Goal: Contribute content: Add original content to the website for others to see

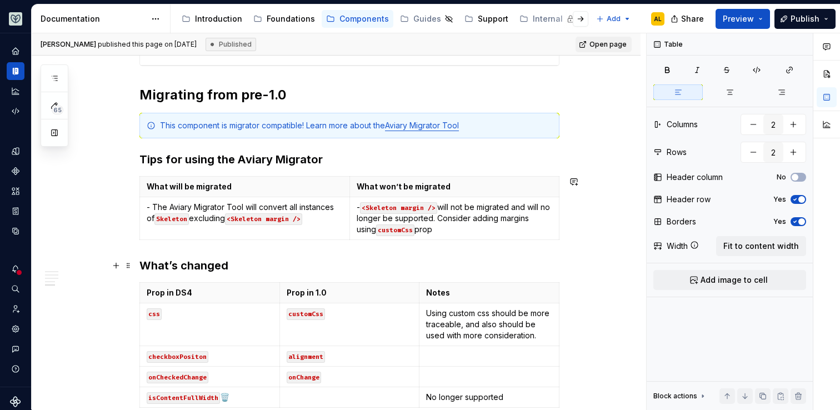
scroll to position [758, 0]
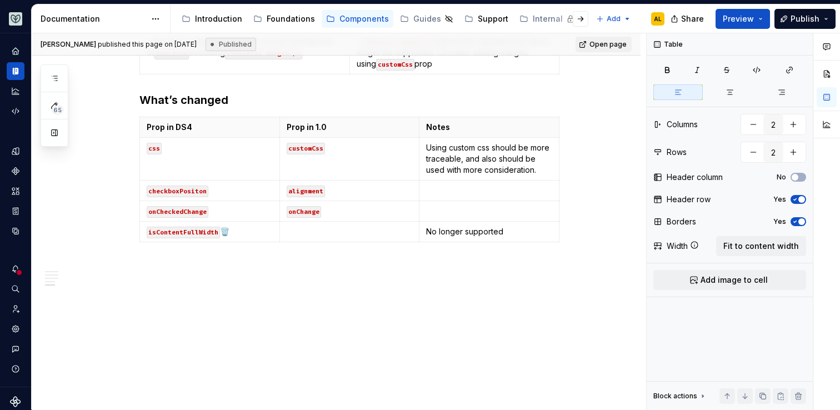
type textarea "*"
type input "3"
type input "5"
drag, startPoint x: 207, startPoint y: 192, endPoint x: 152, endPoint y: 192, distance: 55.0
click at [152, 192] on code "checkboxPositon" at bounding box center [178, 192] width 62 height 12
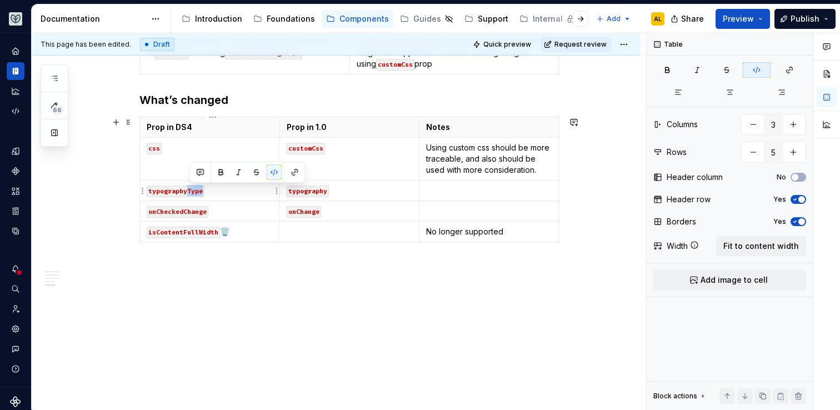
drag, startPoint x: 190, startPoint y: 192, endPoint x: 204, endPoint y: 193, distance: 13.9
click at [204, 193] on code "typographyType" at bounding box center [176, 192] width 58 height 12
click at [328, 194] on code "typography" at bounding box center [308, 192] width 42 height 12
click at [441, 196] on td at bounding box center [490, 191] width 140 height 21
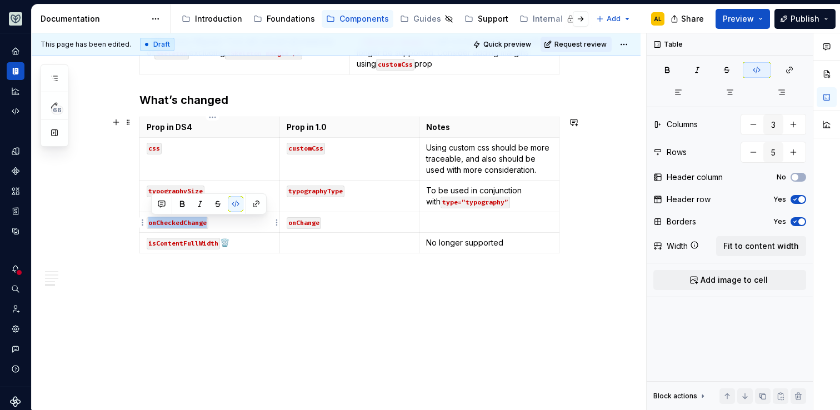
drag, startPoint x: 208, startPoint y: 225, endPoint x: 148, endPoint y: 225, distance: 60.0
click at [148, 225] on td "onCheckedChange" at bounding box center [210, 222] width 140 height 21
drag, startPoint x: 166, startPoint y: 224, endPoint x: 148, endPoint y: 224, distance: 18.3
click at [148, 224] on td "size" at bounding box center [210, 222] width 140 height 21
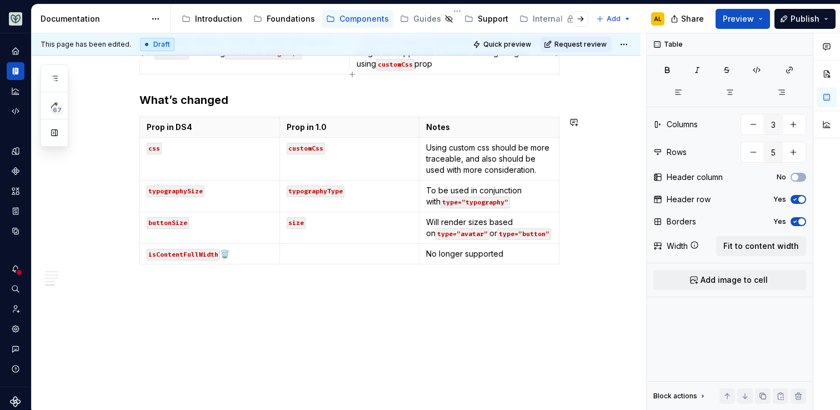
type textarea "*"
click at [186, 257] on code "isContentFullWidth" at bounding box center [183, 255] width 73 height 12
drag, startPoint x: 218, startPoint y: 256, endPoint x: 151, endPoint y: 256, distance: 67.2
click at [151, 256] on code "isContentFullWidth" at bounding box center [183, 255] width 73 height 12
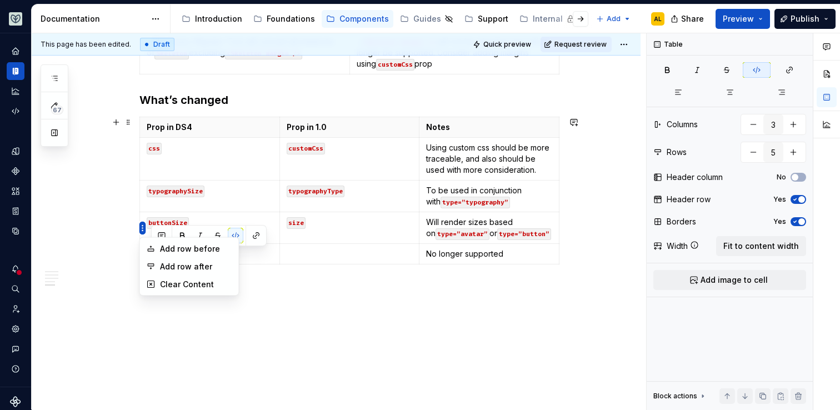
click at [143, 228] on html "Aviary AL Dataset Fullscript Documentation Accessibility guide for tree Page tr…" at bounding box center [420, 205] width 840 height 410
click at [153, 264] on icon at bounding box center [151, 266] width 6 height 5
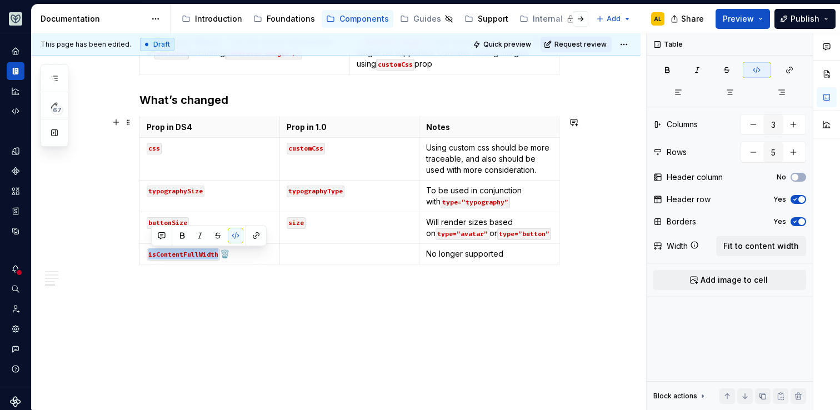
click at [145, 267] on div "Prop in DS4 Prop in 1.0 Notes css customCss Using custom css should be more tra…" at bounding box center [349, 193] width 420 height 152
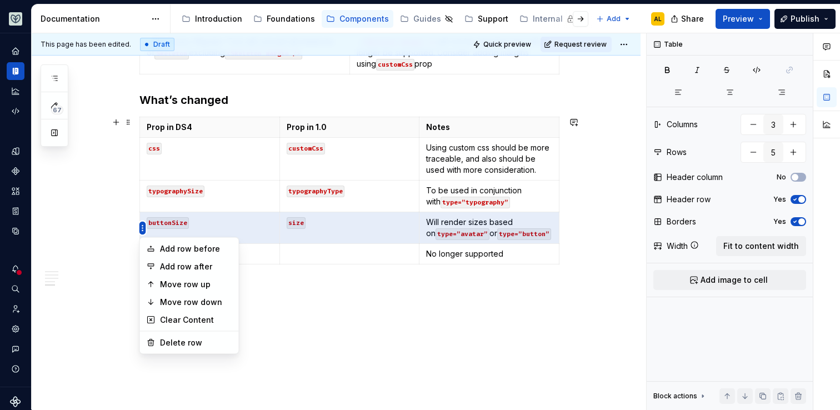
click at [143, 228] on html "Aviary AL Dataset Fullscript Documentation Accessibility guide for tree Page tr…" at bounding box center [420, 205] width 840 height 410
click at [173, 268] on div "Add row after" at bounding box center [196, 266] width 72 height 11
type input "6"
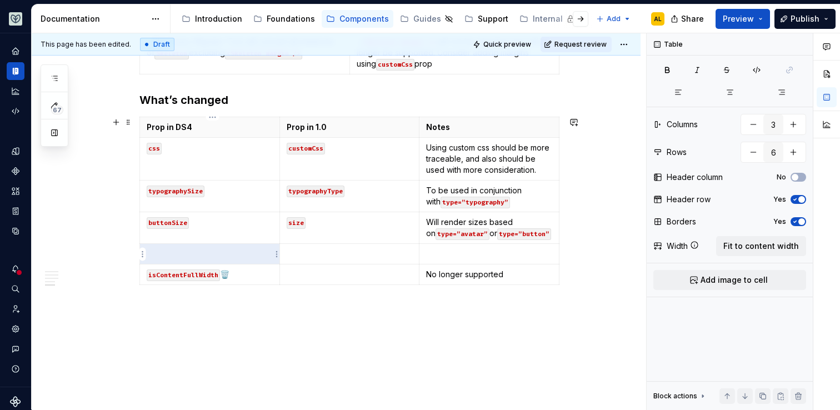
click at [166, 251] on p at bounding box center [210, 253] width 126 height 11
type textarea "*"
drag, startPoint x: 429, startPoint y: 224, endPoint x: 528, endPoint y: 221, distance: 99.0
click at [528, 221] on p "Will render sizes based on type=”avatar” or type=”button”" at bounding box center [489, 228] width 126 height 22
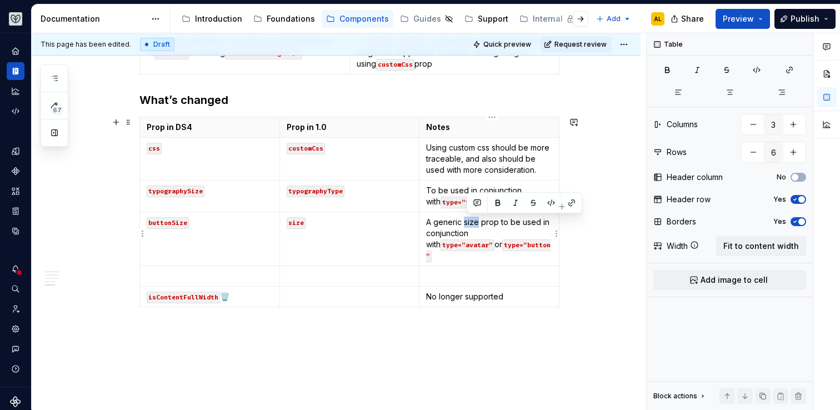
drag, startPoint x: 481, startPoint y: 222, endPoint x: 466, endPoint y: 222, distance: 15.6
click at [466, 222] on p "A generic size prop to be used in conjunction with type=”avatar” or type=”butto…" at bounding box center [489, 239] width 126 height 44
click at [252, 266] on td at bounding box center [210, 276] width 140 height 21
click at [357, 271] on p "`width" at bounding box center [350, 276] width 126 height 11
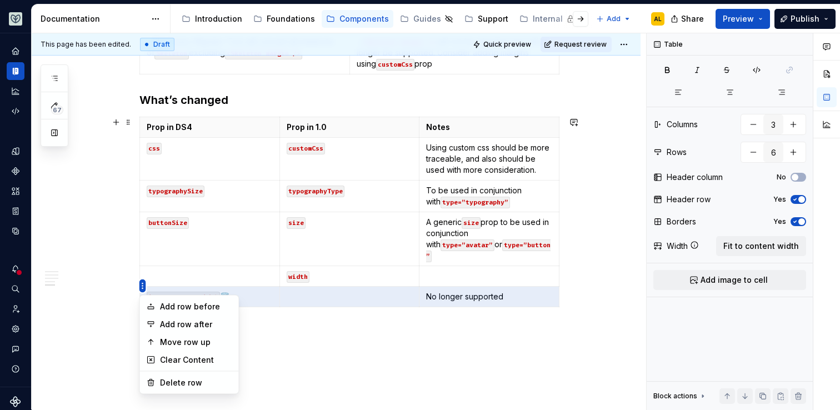
click at [143, 283] on html "Aviary AL Dataset Fullscript Documentation Accessibility guide for tree Page tr…" at bounding box center [420, 205] width 840 height 410
click at [165, 303] on div "Add row before" at bounding box center [196, 306] width 72 height 11
type input "7"
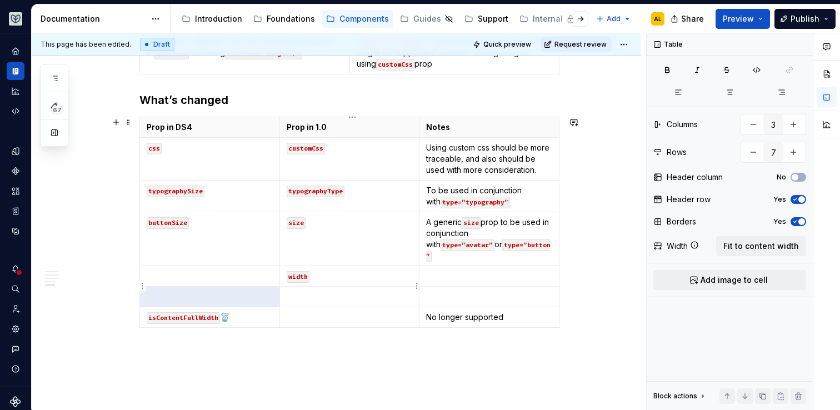
click at [340, 291] on p at bounding box center [350, 296] width 126 height 11
click at [456, 271] on td at bounding box center [490, 276] width 140 height 21
click at [458, 291] on p at bounding box center [489, 296] width 126 height 11
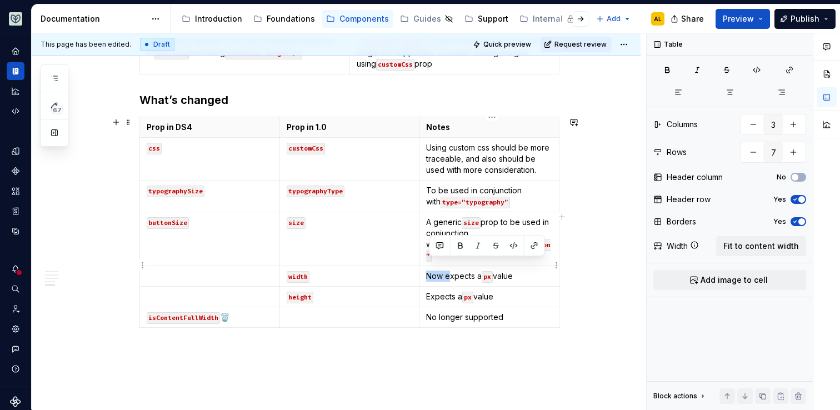
drag, startPoint x: 452, startPoint y: 267, endPoint x: 427, endPoint y: 267, distance: 25.0
click at [427, 267] on td "Now expects a px value" at bounding box center [490, 276] width 140 height 21
type textarea "*"
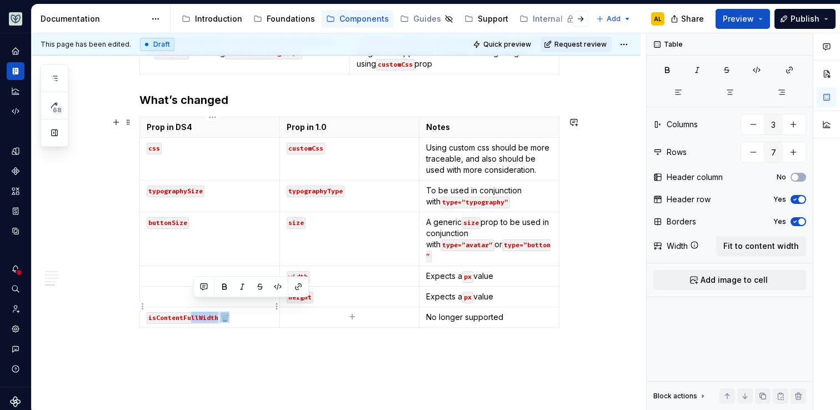
drag, startPoint x: 224, startPoint y: 307, endPoint x: 195, endPoint y: 307, distance: 28.9
click at [195, 312] on p "isContentFullWidth 🗑️" at bounding box center [210, 317] width 126 height 11
click at [195, 312] on code "isContentFullWidth" at bounding box center [183, 318] width 73 height 12
drag, startPoint x: 153, startPoint y: 308, endPoint x: 218, endPoint y: 312, distance: 65.1
click at [218, 312] on code "isContentFullWidth" at bounding box center [183, 318] width 73 height 12
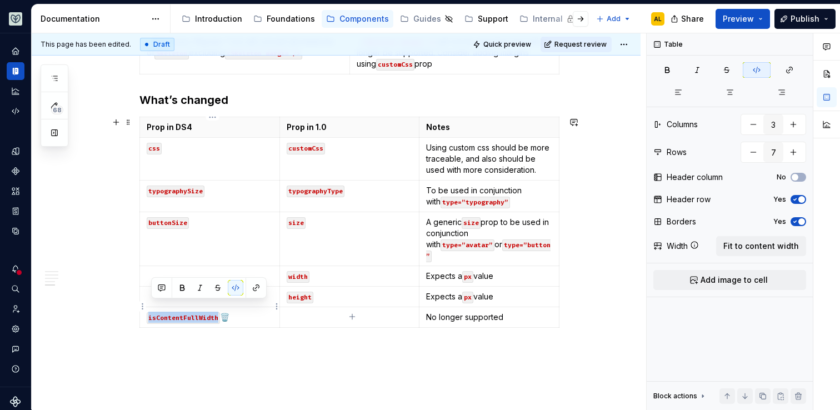
drag, startPoint x: 221, startPoint y: 312, endPoint x: 152, endPoint y: 308, distance: 69.6
click at [152, 312] on code "isContentFullWidth" at bounding box center [183, 318] width 73 height 12
click at [355, 316] on icon "button" at bounding box center [352, 316] width 5 height 5
type input "8"
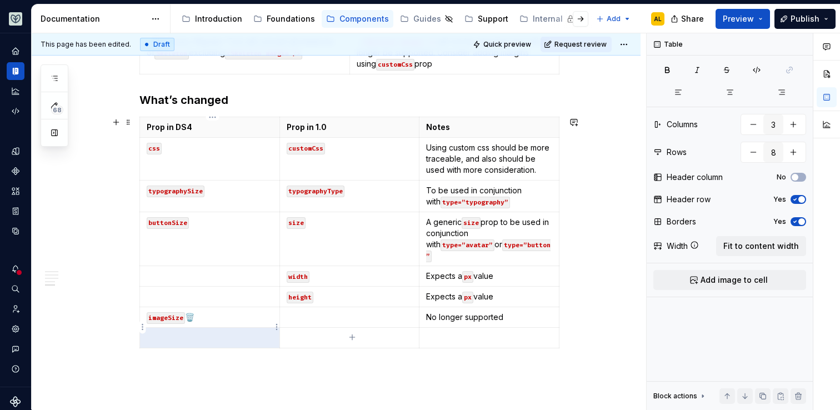
click at [198, 332] on p at bounding box center [210, 337] width 126 height 11
drag, startPoint x: 206, startPoint y: 312, endPoint x: 150, endPoint y: 312, distance: 56.1
click at [150, 311] on td "imageSize 🗑️" at bounding box center [210, 317] width 140 height 21
click at [166, 332] on p at bounding box center [210, 337] width 126 height 11
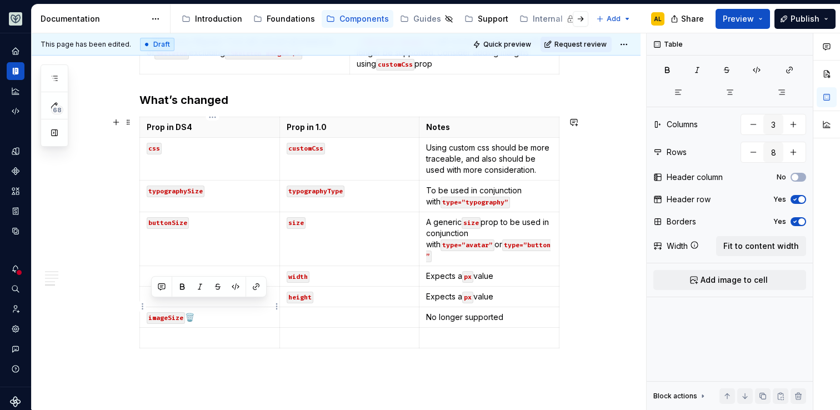
drag, startPoint x: 207, startPoint y: 303, endPoint x: 146, endPoint y: 303, distance: 60.6
click at [146, 307] on td "imageSize 🗑️" at bounding box center [210, 317] width 140 height 21
copy p "imageSize 🗑️"
click at [162, 335] on td at bounding box center [210, 338] width 140 height 21
type textarea "*"
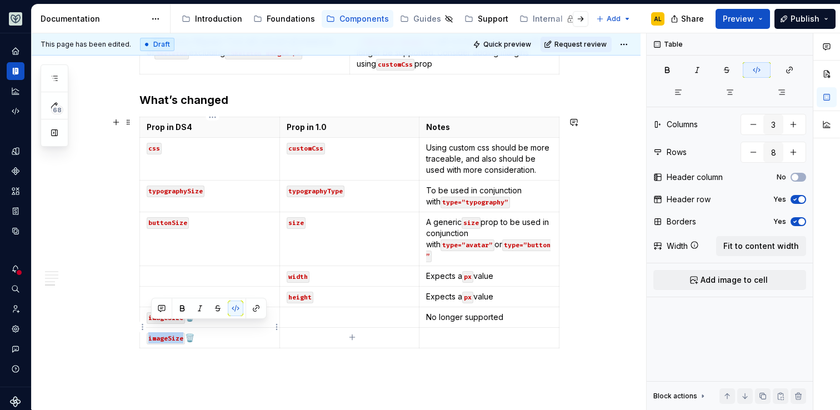
drag, startPoint x: 186, startPoint y: 328, endPoint x: 151, endPoint y: 327, distance: 35.0
click at [151, 333] on code "imageSize" at bounding box center [166, 339] width 38 height 12
click at [383, 333] on td at bounding box center [350, 338] width 140 height 21
click at [355, 338] on icon "button" at bounding box center [352, 337] width 9 height 9
click at [216, 353] on p at bounding box center [210, 358] width 126 height 11
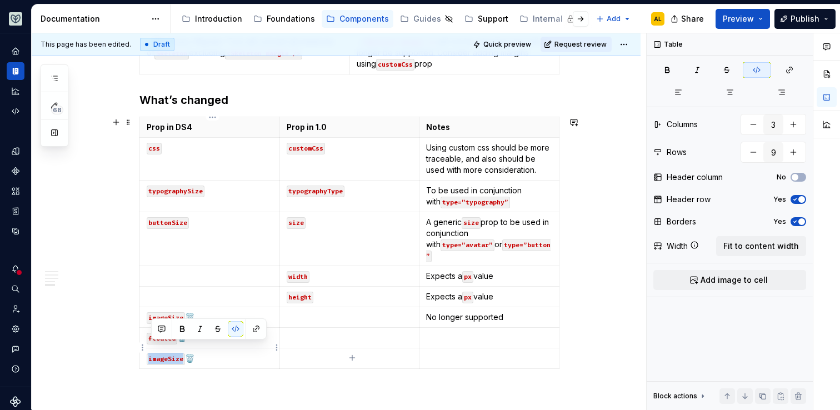
drag, startPoint x: 152, startPoint y: 348, endPoint x: 185, endPoint y: 348, distance: 32.2
click at [185, 353] on code "imageSize" at bounding box center [166, 359] width 38 height 12
click at [486, 353] on p at bounding box center [489, 358] width 126 height 11
click at [352, 359] on div "Prop in DS4 Prop in 1.0 Notes css customCss Using custom css should be more tra…" at bounding box center [349, 245] width 420 height 257
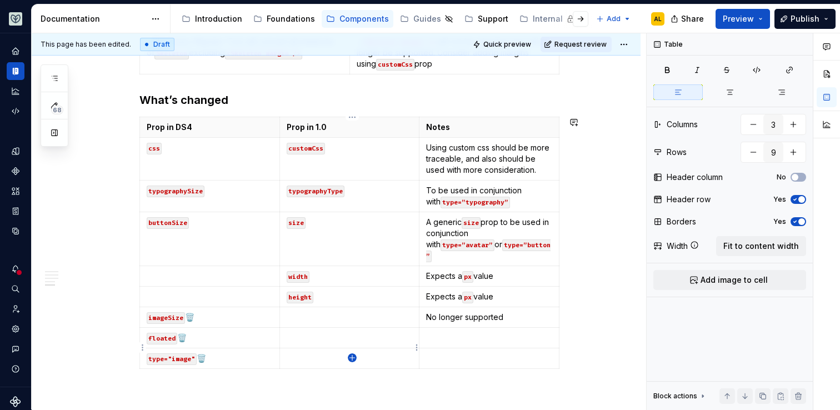
click at [351, 356] on icon "button" at bounding box center [352, 357] width 9 height 9
type input "10"
click at [192, 373] on p at bounding box center [210, 378] width 126 height 11
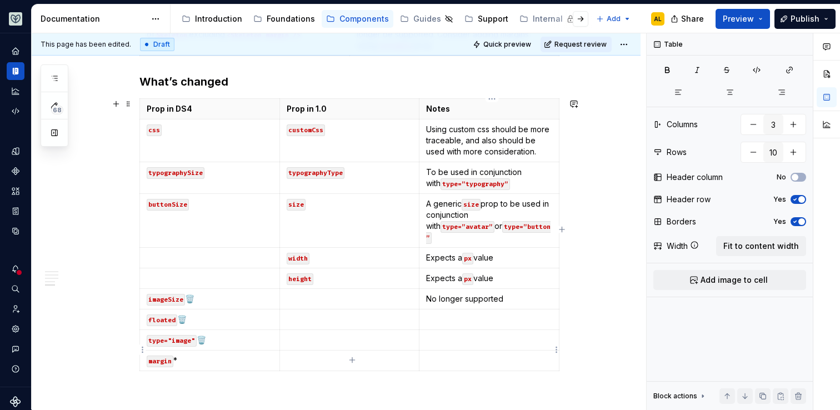
click at [441, 355] on p at bounding box center [489, 360] width 126 height 11
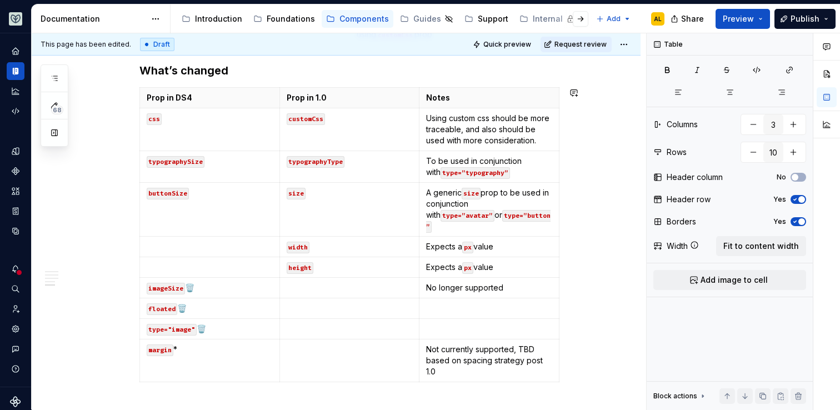
scroll to position [799, 0]
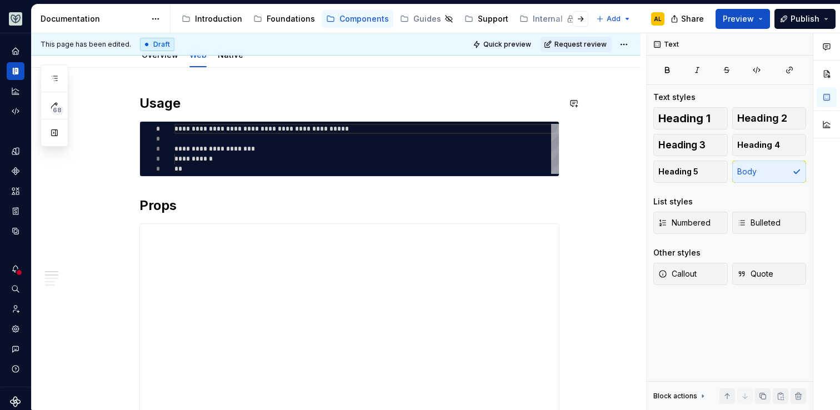
scroll to position [0, 0]
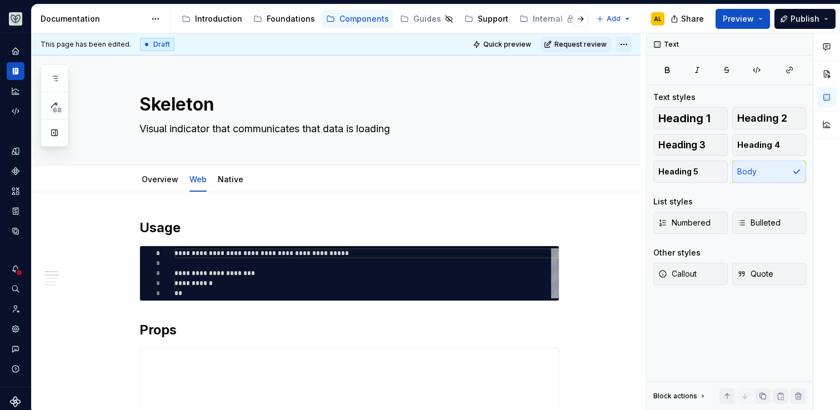
click at [627, 46] on html "Aviary AL Dataset Fullscript Documentation Accessibility guide for tree Page tr…" at bounding box center [420, 205] width 840 height 410
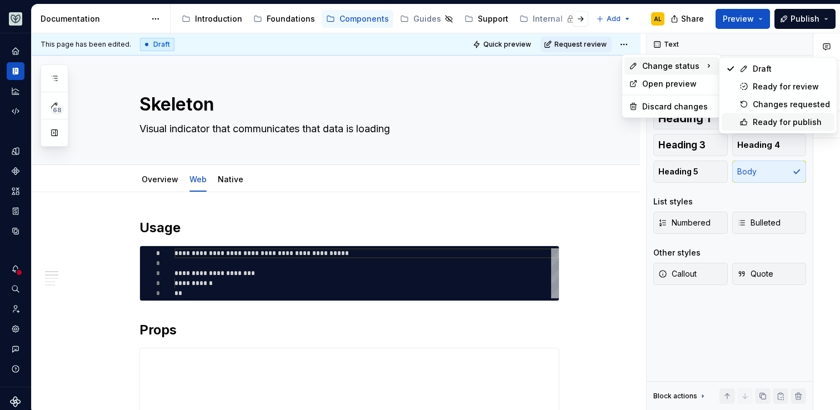
click at [739, 123] on div "Ready for publish" at bounding box center [778, 122] width 113 height 18
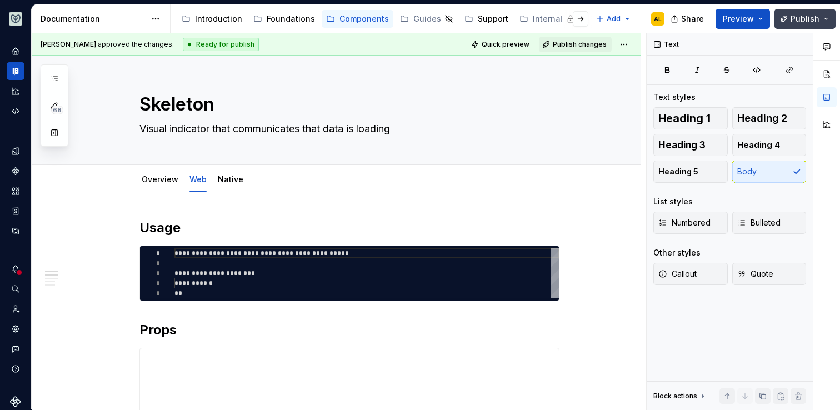
click at [792, 16] on span "Publish" at bounding box center [805, 18] width 29 height 11
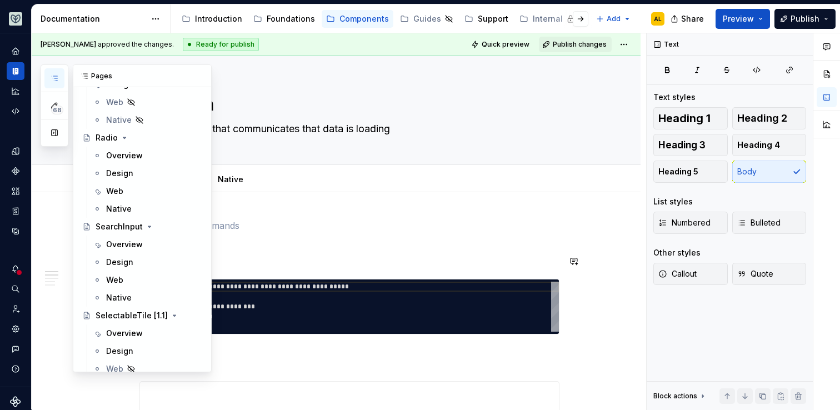
scroll to position [3429, 0]
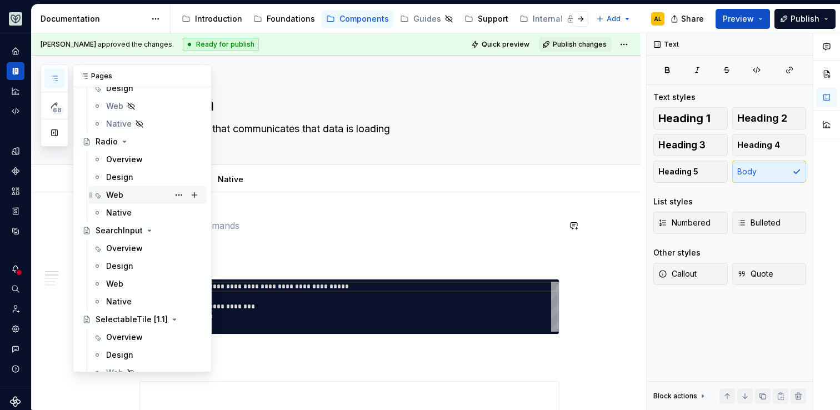
click at [138, 194] on div "Web" at bounding box center [154, 195] width 96 height 16
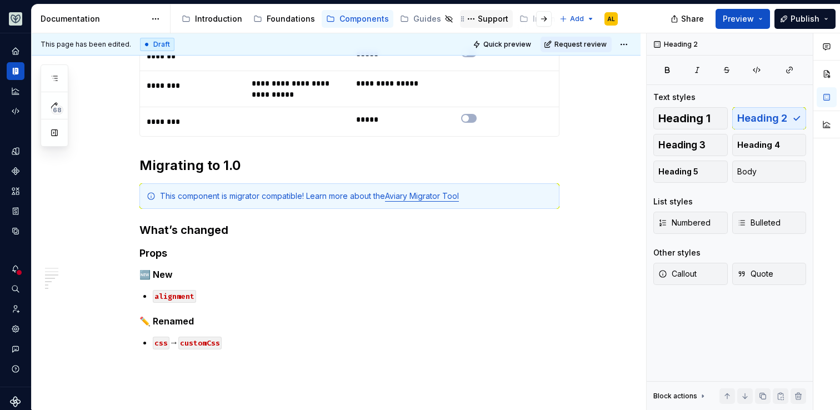
scroll to position [836, 0]
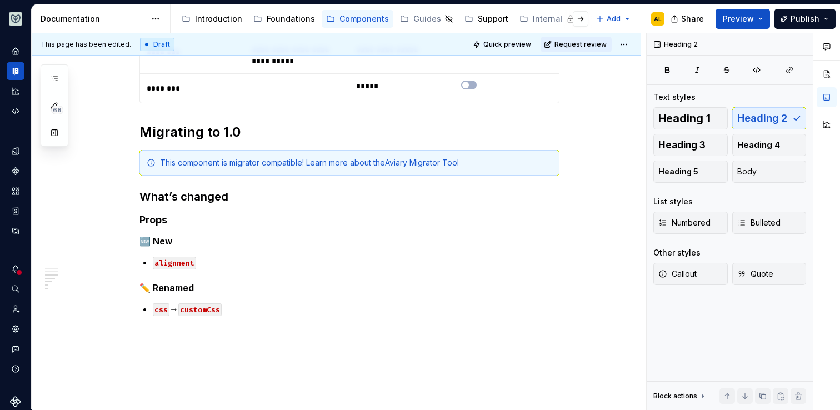
type textarea "*"
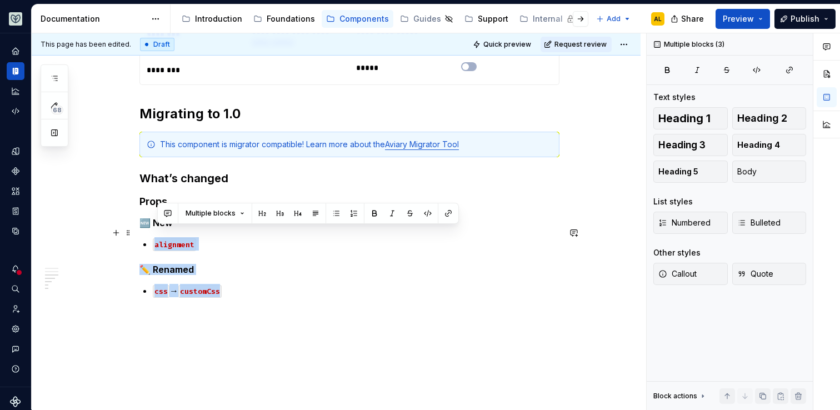
drag, startPoint x: 232, startPoint y: 280, endPoint x: 89, endPoint y: 226, distance: 152.7
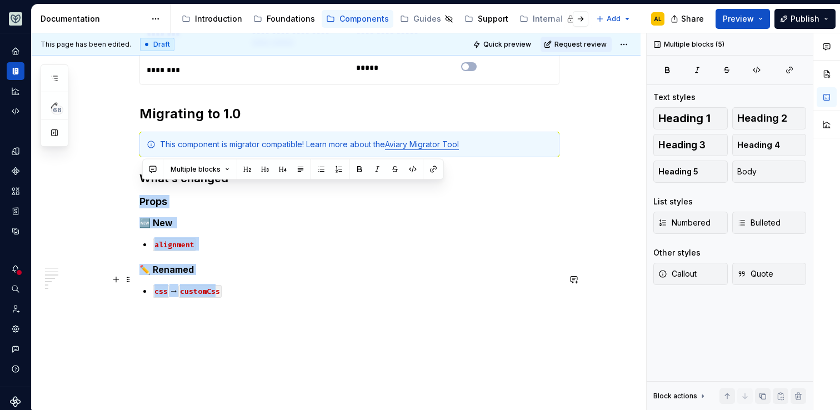
drag, startPoint x: 143, startPoint y: 184, endPoint x: 222, endPoint y: 285, distance: 128.3
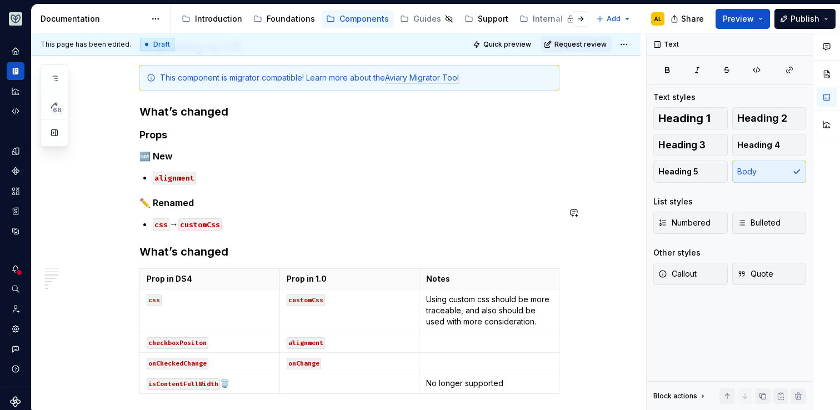
scroll to position [934, 0]
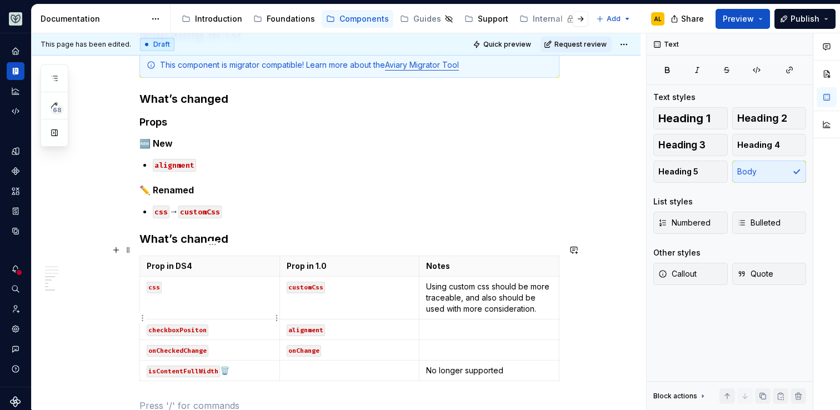
click at [197, 325] on code "checkboxPositon" at bounding box center [178, 331] width 62 height 12
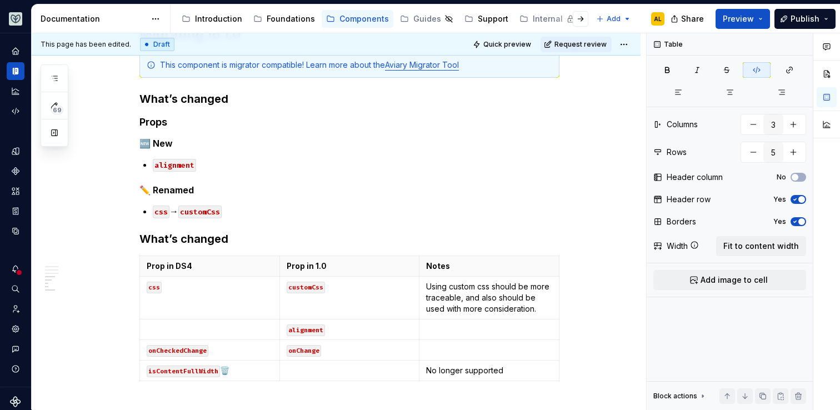
type textarea "*"
click at [242, 345] on p "onCheckedChange" at bounding box center [210, 350] width 126 height 11
drag, startPoint x: 245, startPoint y: 334, endPoint x: 159, endPoint y: 341, distance: 85.9
click at [159, 345] on p "onCheckedChange" at bounding box center [210, 350] width 126 height 11
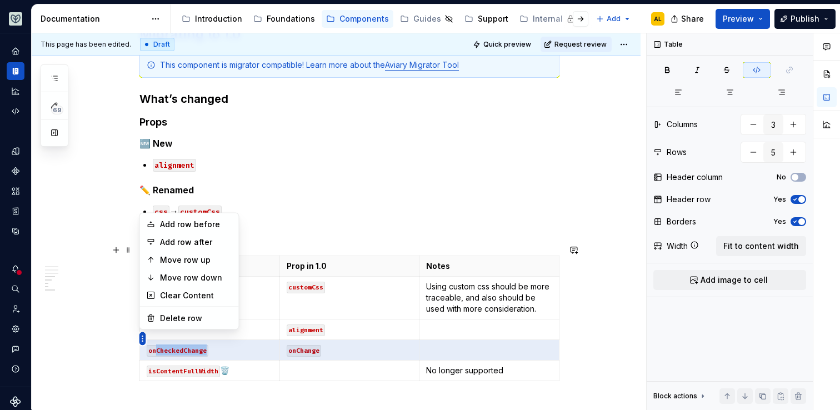
click at [143, 338] on html "Aviary AL Dataset Fullscript Documentation Accessibility guide for tree Page tr…" at bounding box center [420, 205] width 840 height 410
click at [161, 318] on div "Delete row" at bounding box center [196, 318] width 72 height 11
type input "4"
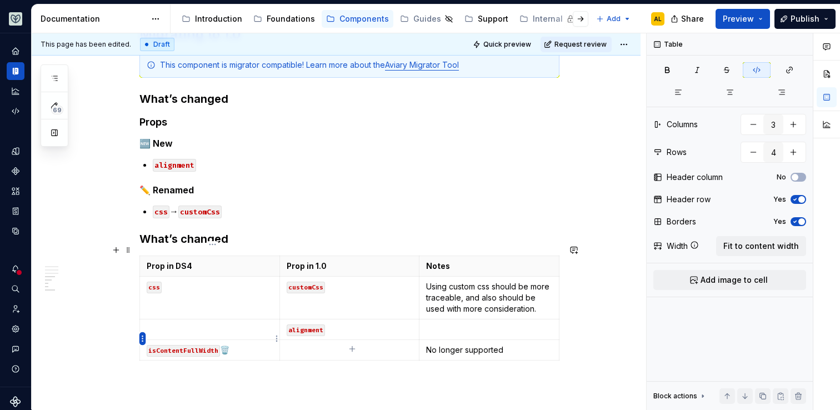
click at [144, 339] on html "Aviary AL Dataset Fullscript Documentation Accessibility guide for tree Page tr…" at bounding box center [420, 205] width 840 height 410
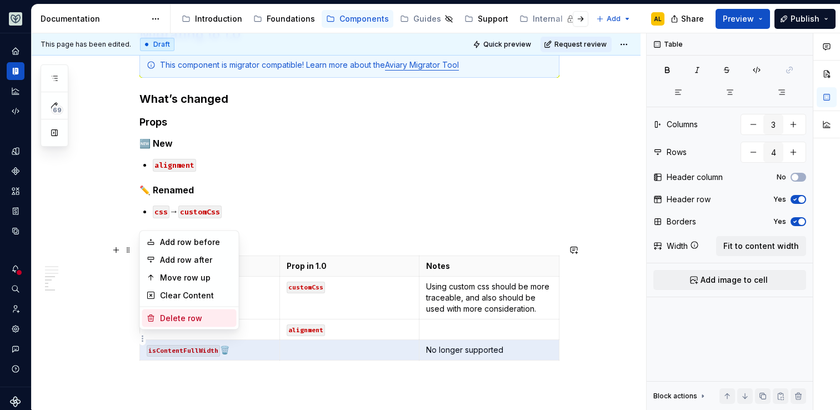
click at [164, 313] on div "Delete row" at bounding box center [196, 318] width 72 height 11
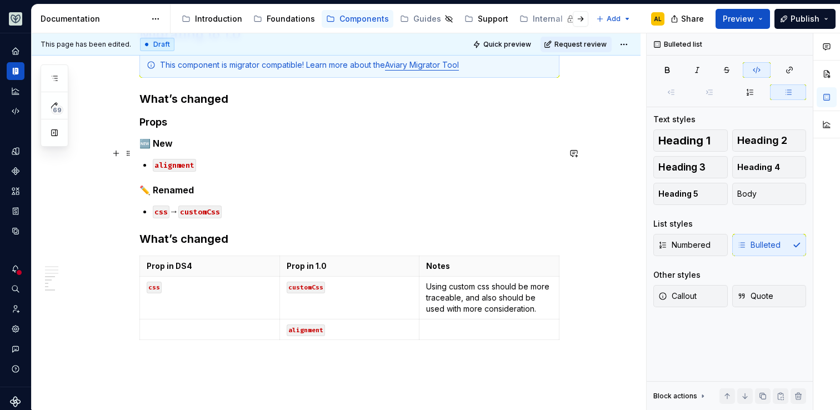
click at [271, 158] on p "alignment" at bounding box center [356, 164] width 407 height 13
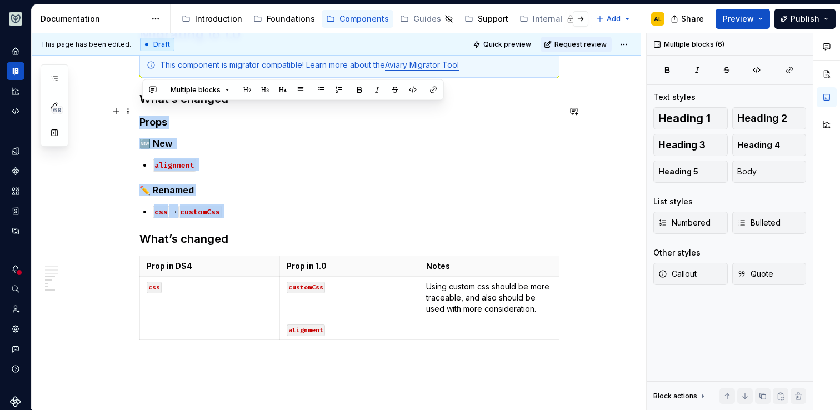
drag, startPoint x: 242, startPoint y: 213, endPoint x: 136, endPoint y: 108, distance: 148.9
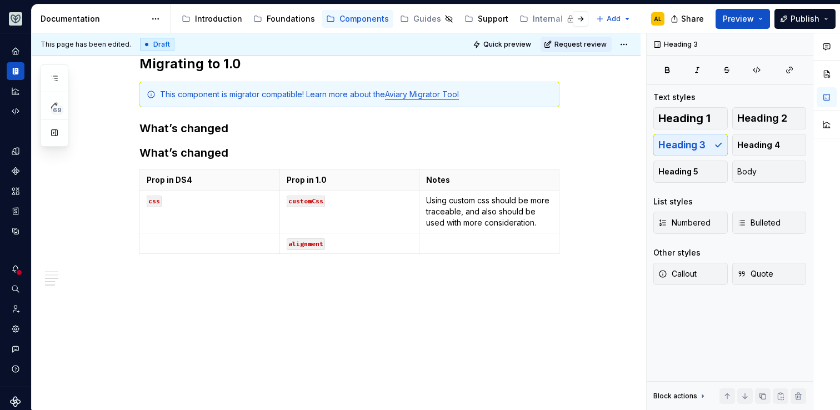
scroll to position [880, 0]
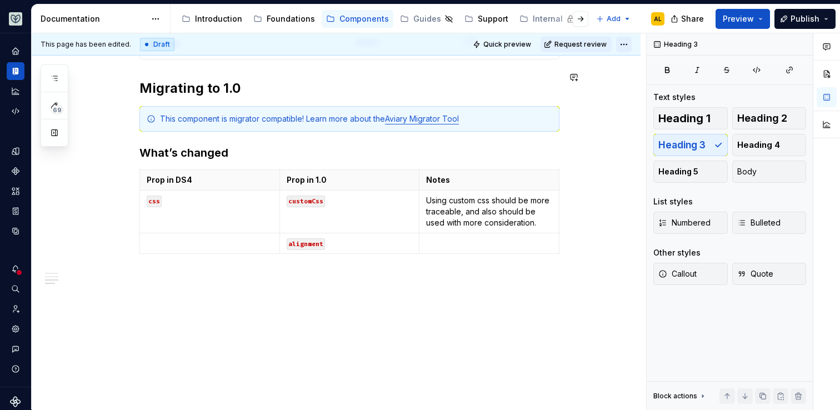
click at [631, 49] on html "Aviary AL Dataset Fullscript Documentation Accessibility guide for tree Page tr…" at bounding box center [420, 205] width 840 height 410
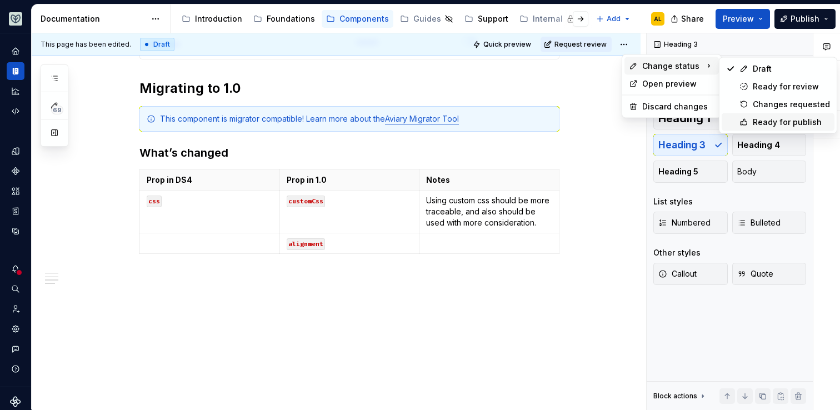
click at [737, 122] on div "Ready for publish" at bounding box center [778, 122] width 113 height 18
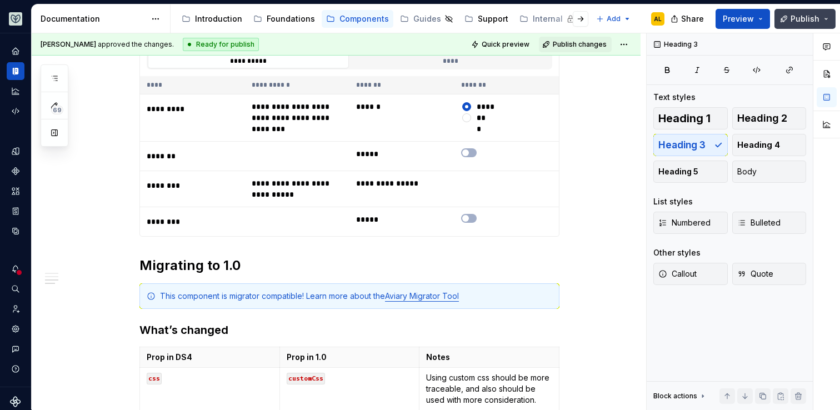
click at [790, 14] on button "Publish" at bounding box center [805, 19] width 61 height 20
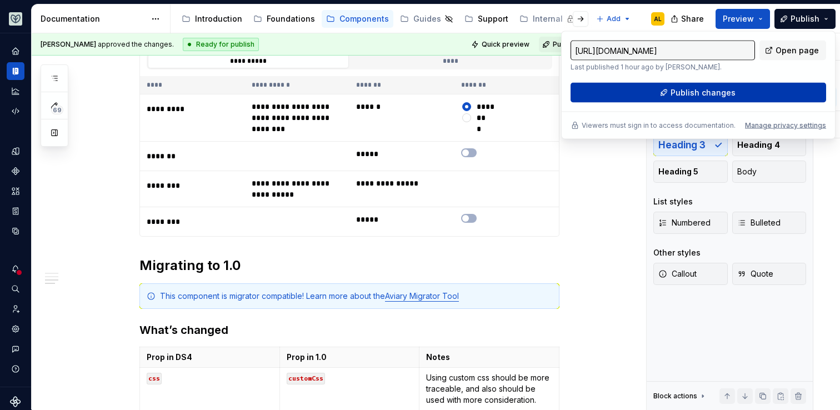
click at [762, 87] on button "Publish changes" at bounding box center [699, 93] width 256 height 20
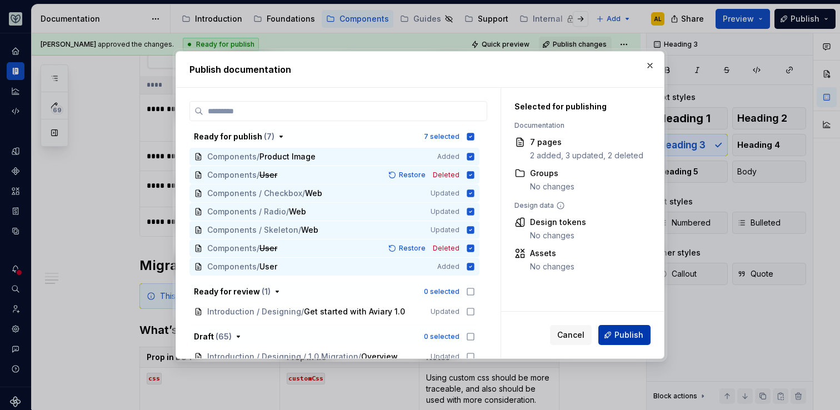
click at [610, 333] on button "Publish" at bounding box center [625, 335] width 52 height 20
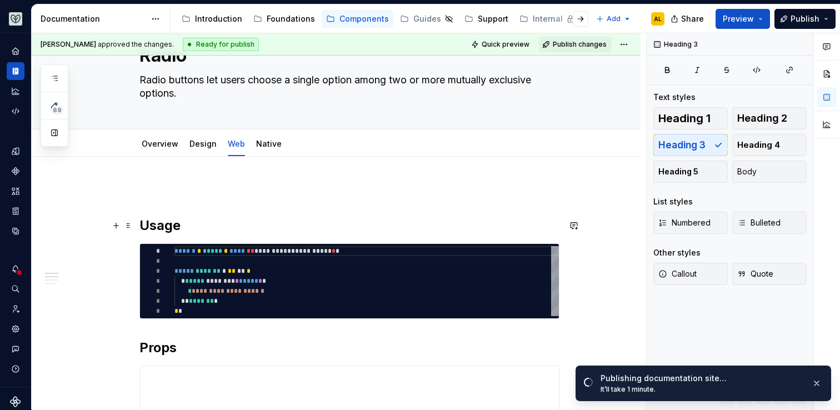
scroll to position [0, 0]
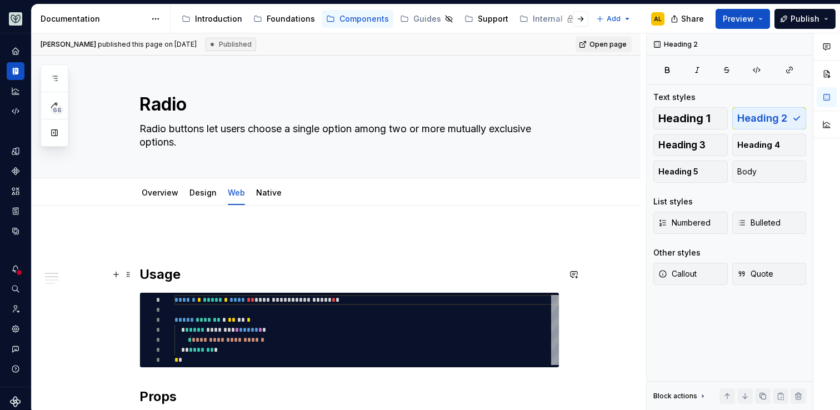
click at [296, 271] on h2 "Usage" at bounding box center [349, 275] width 420 height 18
click at [145, 271] on h2 "Usage" at bounding box center [349, 275] width 420 height 18
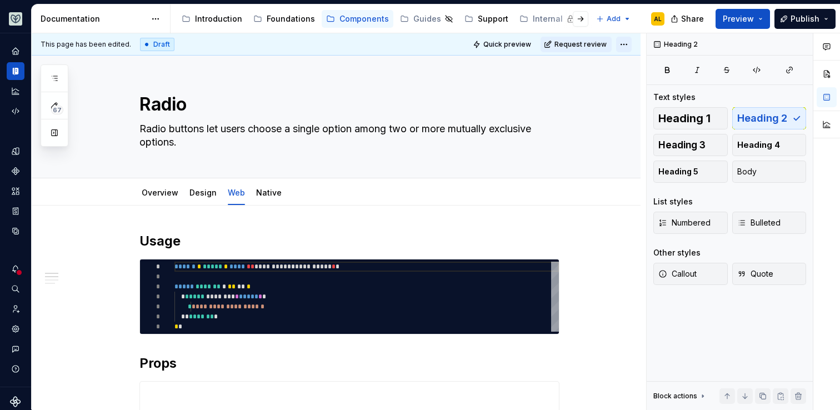
click at [629, 43] on html "Aviary AL Dataset Fullscript Documentation Accessibility guide for tree Page tr…" at bounding box center [420, 205] width 840 height 410
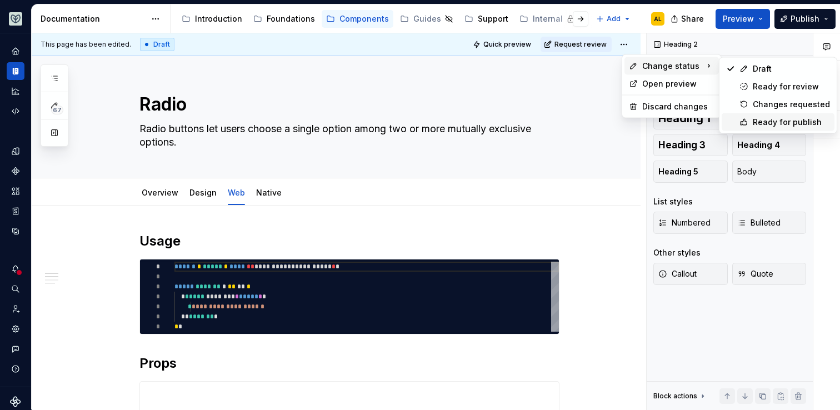
click at [740, 130] on div "Ready for publish" at bounding box center [778, 122] width 113 height 18
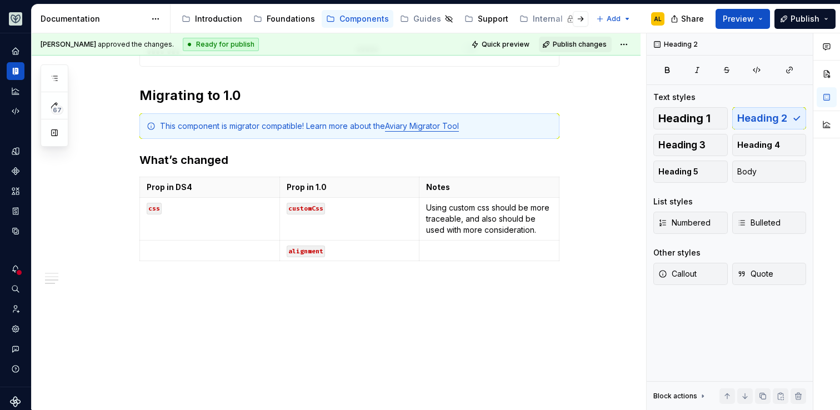
scroll to position [847, 0]
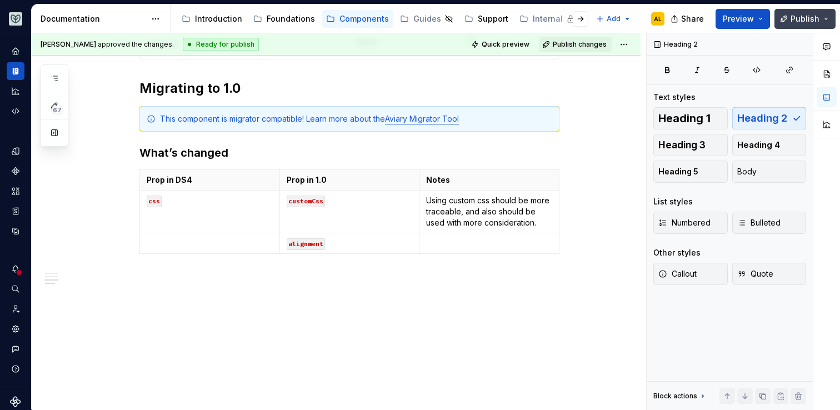
click at [821, 20] on button "Publish" at bounding box center [805, 19] width 61 height 20
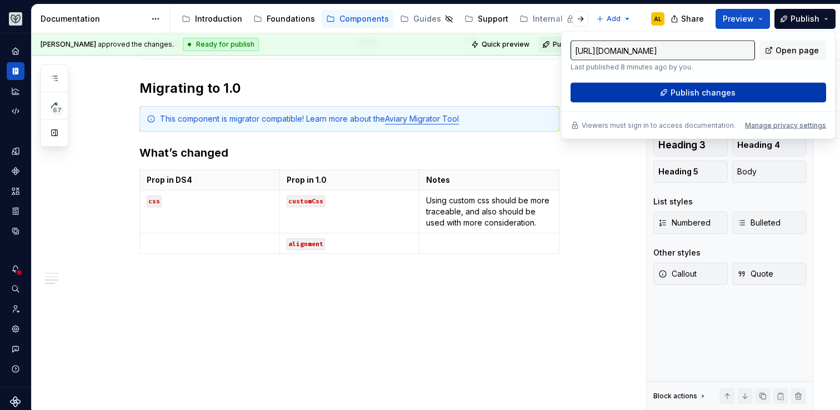
click at [730, 87] on span "Publish changes" at bounding box center [703, 92] width 65 height 11
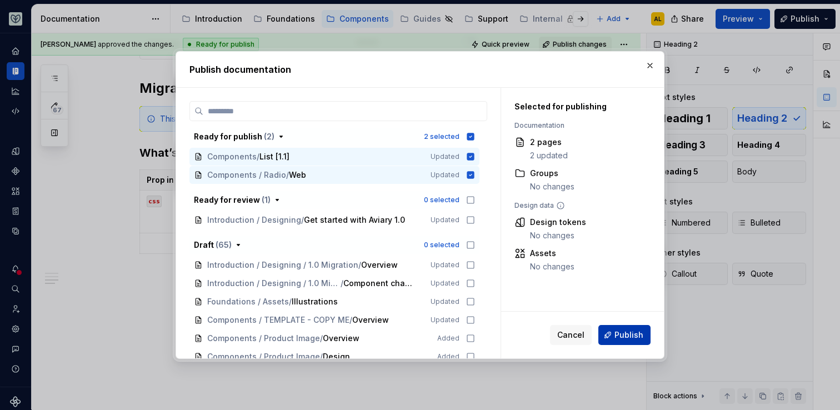
click at [621, 336] on span "Publish" at bounding box center [629, 335] width 29 height 11
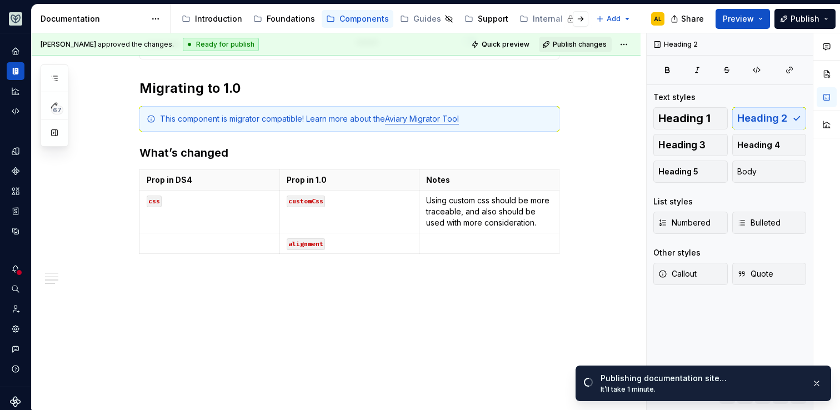
type textarea "*"
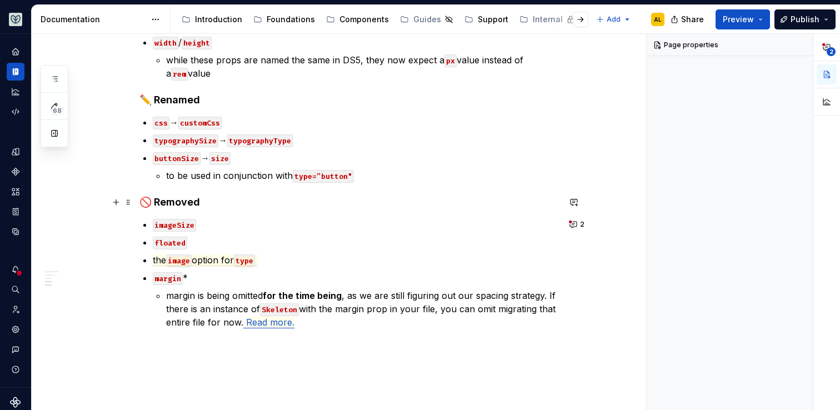
scroll to position [287, 0]
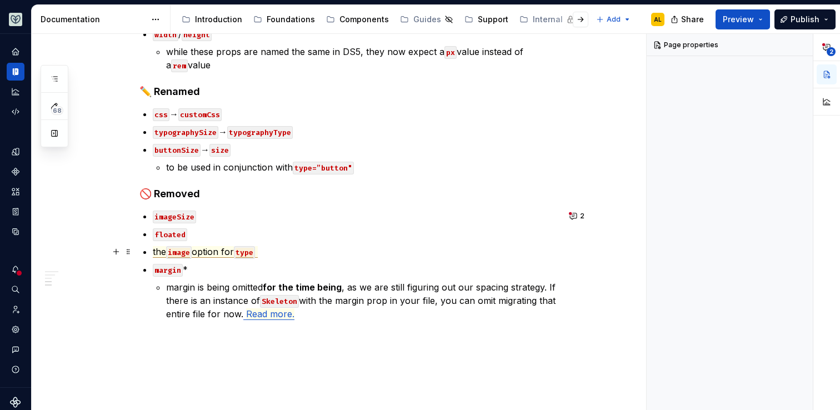
click at [234, 248] on span "option for" at bounding box center [213, 252] width 42 height 12
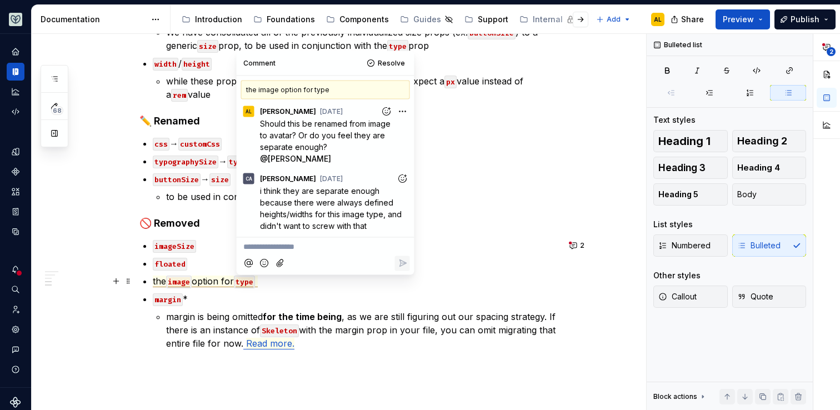
scroll to position [248, 0]
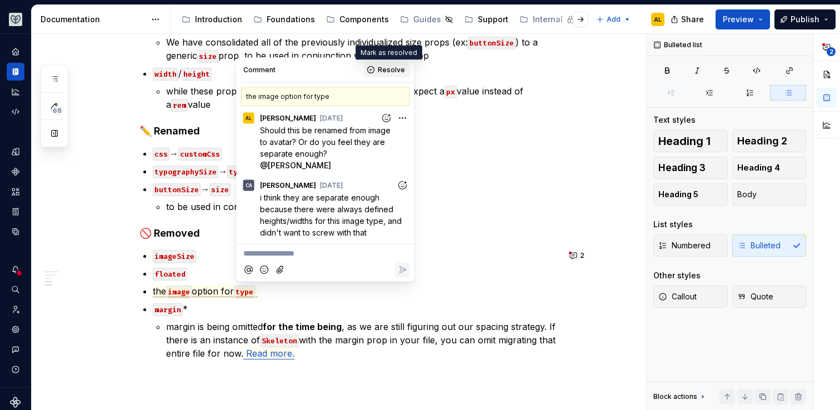
click at [385, 71] on span "Resolve" at bounding box center [391, 70] width 27 height 9
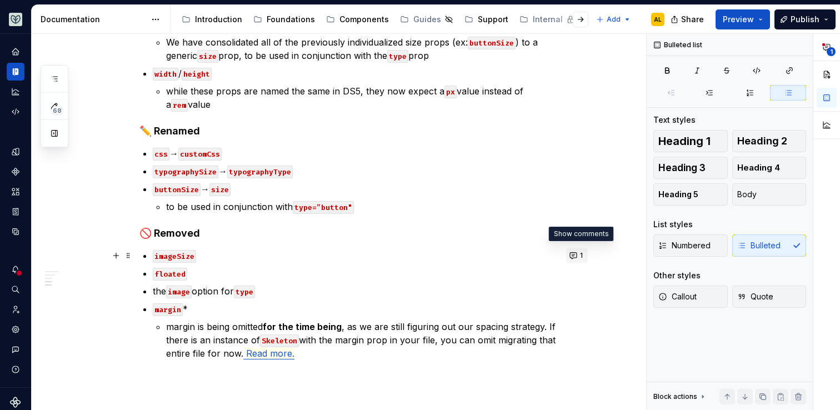
click at [574, 255] on button "1" at bounding box center [577, 256] width 22 height 16
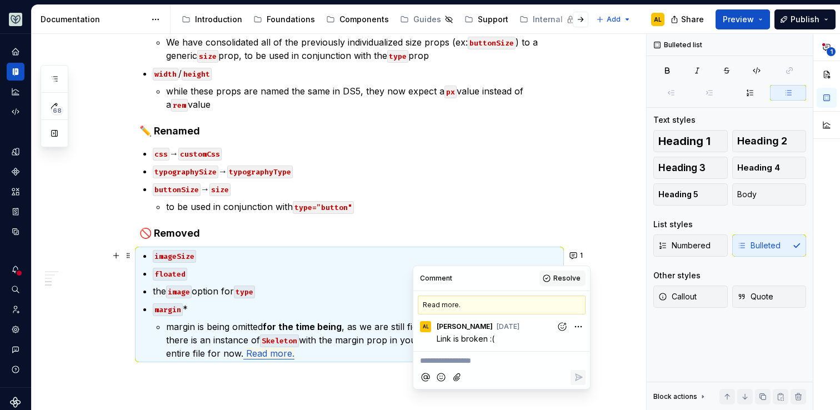
click at [564, 282] on button "Resolve" at bounding box center [563, 279] width 46 height 16
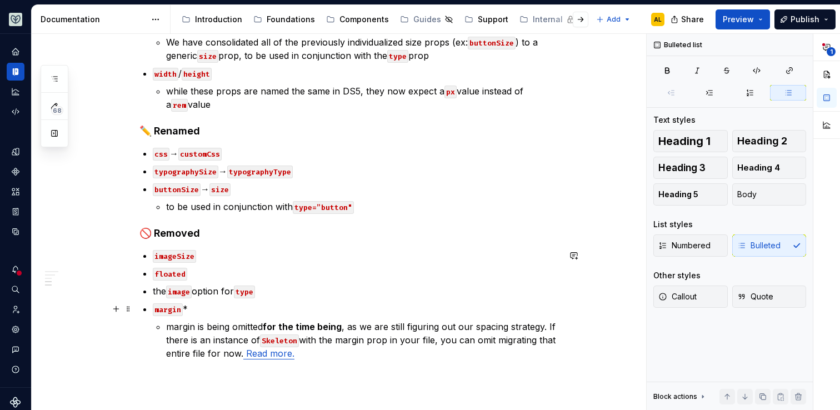
click at [295, 310] on p "margin *" at bounding box center [356, 308] width 407 height 13
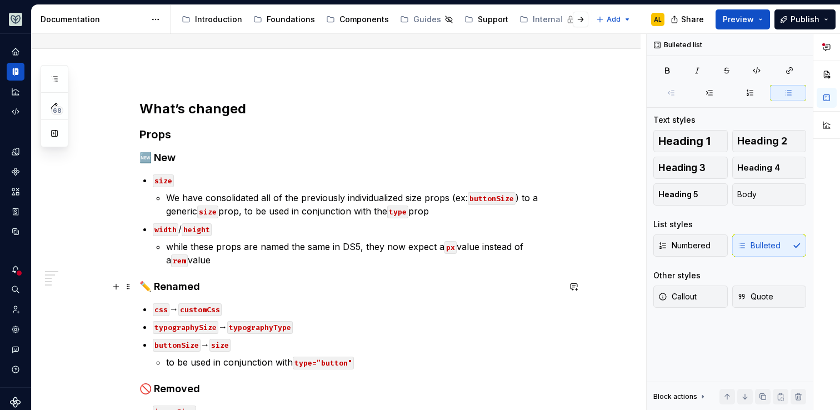
scroll to position [0, 0]
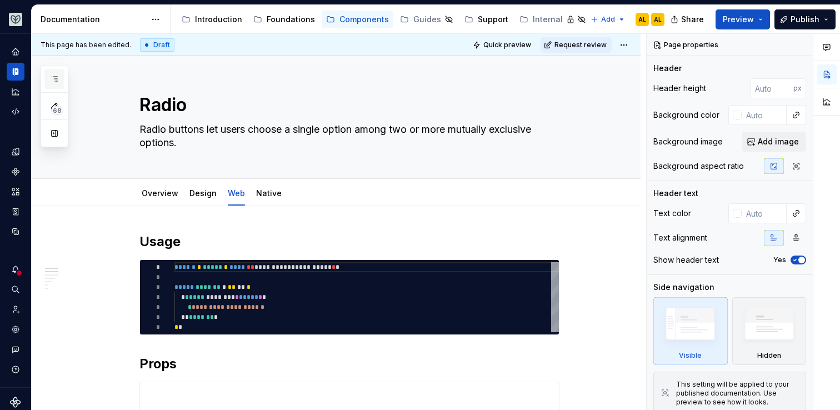
click at [55, 78] on icon "button" at bounding box center [54, 78] width 9 height 9
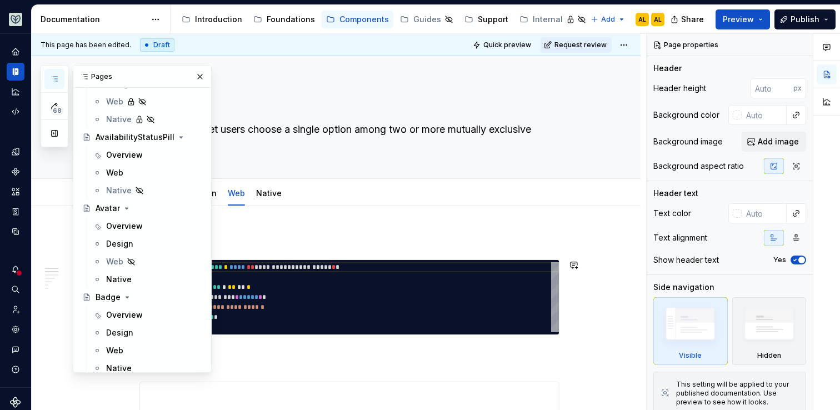
scroll to position [576, 0]
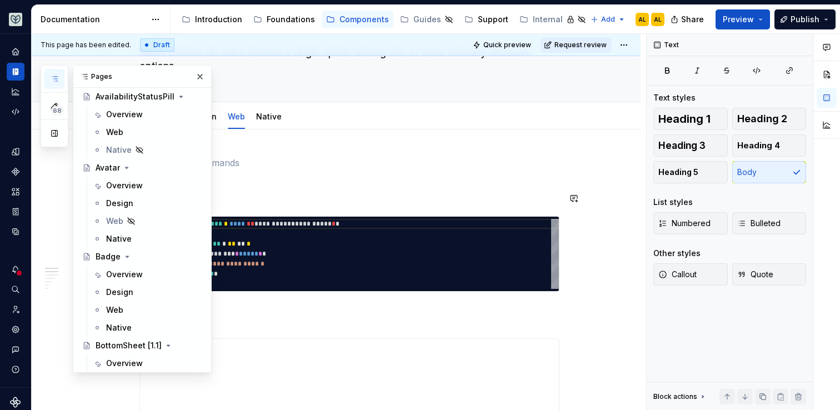
scroll to position [78, 0]
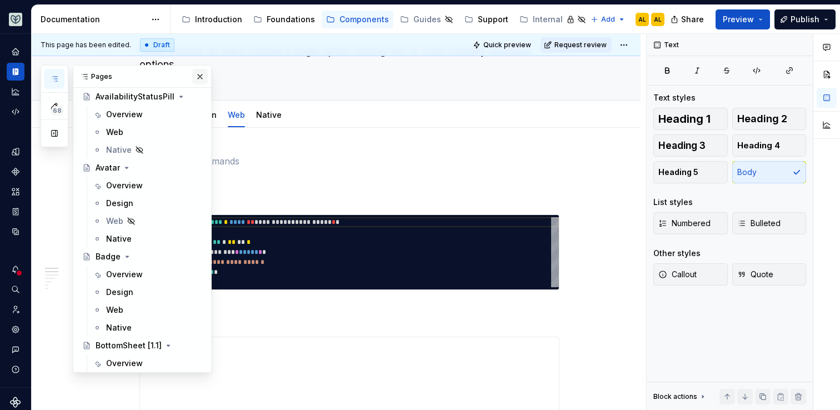
click at [204, 78] on button "button" at bounding box center [200, 77] width 16 height 16
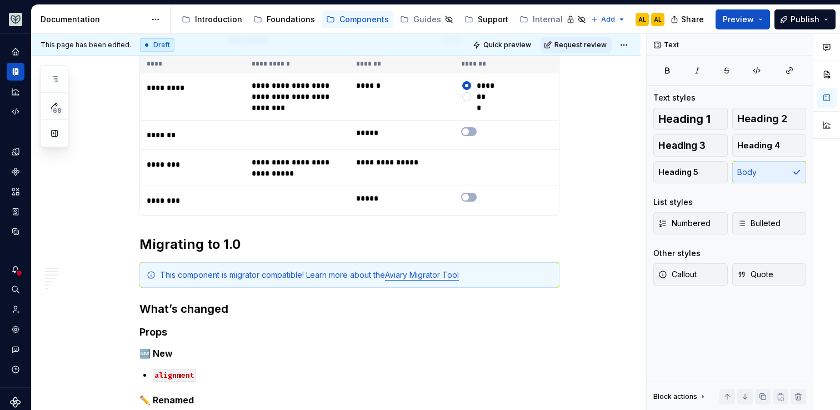
scroll to position [839, 0]
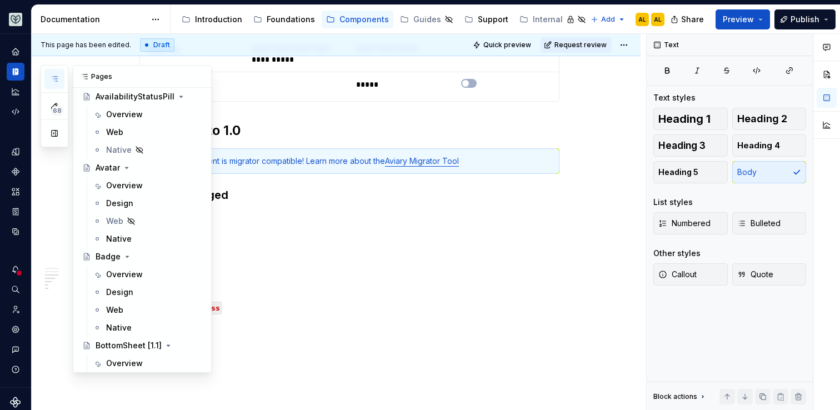
click at [54, 82] on icon "button" at bounding box center [54, 78] width 9 height 9
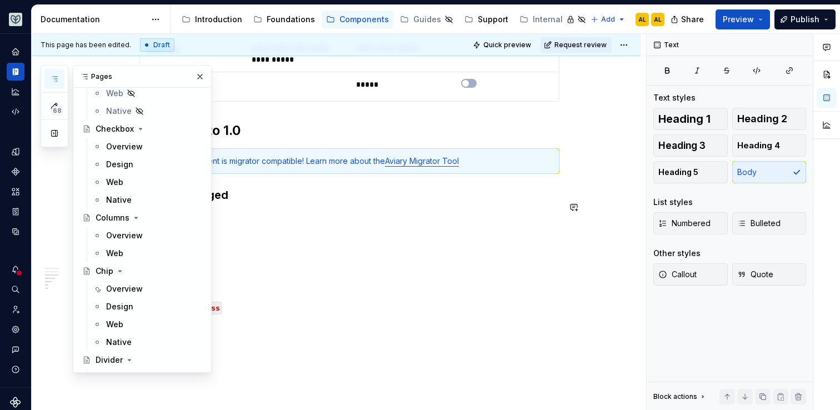
scroll to position [1147, 0]
click at [140, 183] on div "Web" at bounding box center [154, 183] width 96 height 11
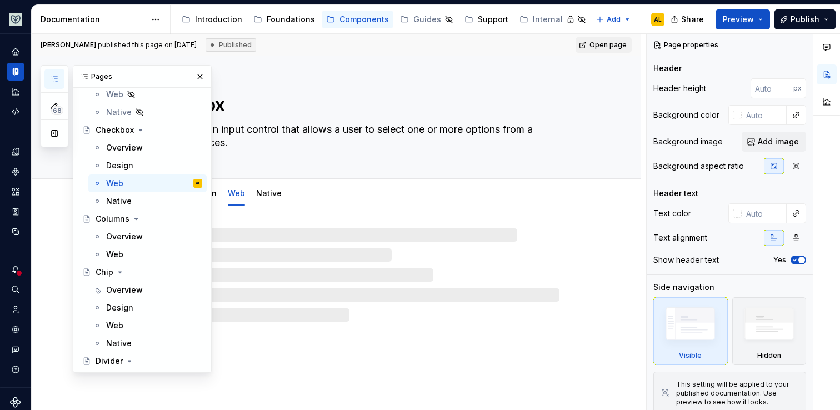
click at [307, 265] on div at bounding box center [349, 274] width 420 height 93
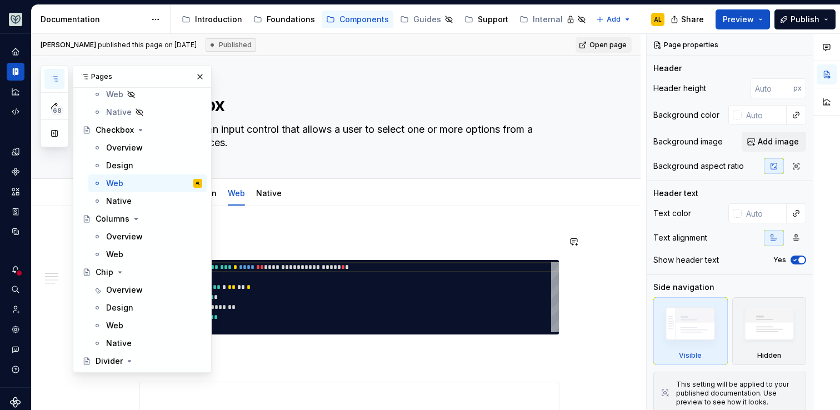
click at [312, 221] on div "**********" at bounding box center [339, 222] width 615 height 377
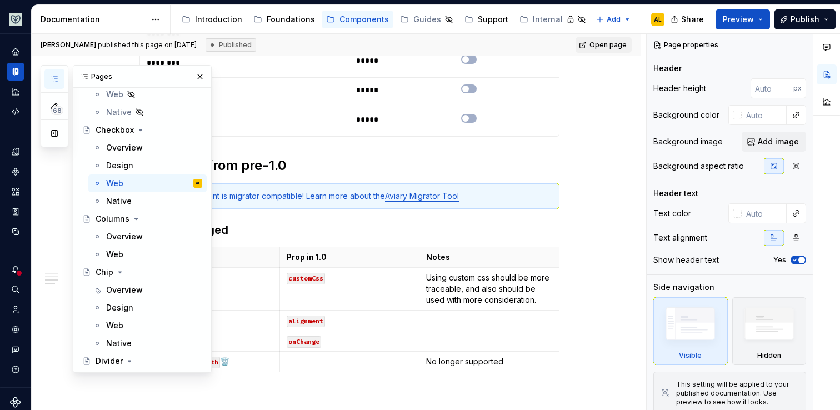
scroll to position [893, 0]
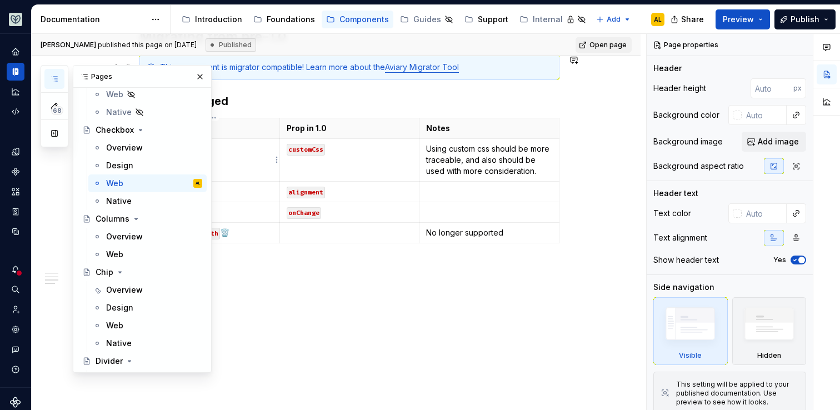
click at [201, 73] on button "button" at bounding box center [200, 77] width 16 height 16
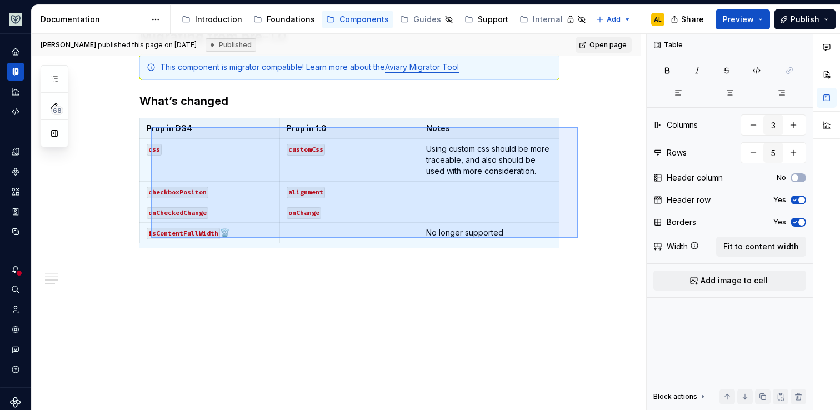
drag, startPoint x: 579, startPoint y: 238, endPoint x: 151, endPoint y: 127, distance: 441.6
click at [151, 127] on div "**********" at bounding box center [339, 222] width 615 height 377
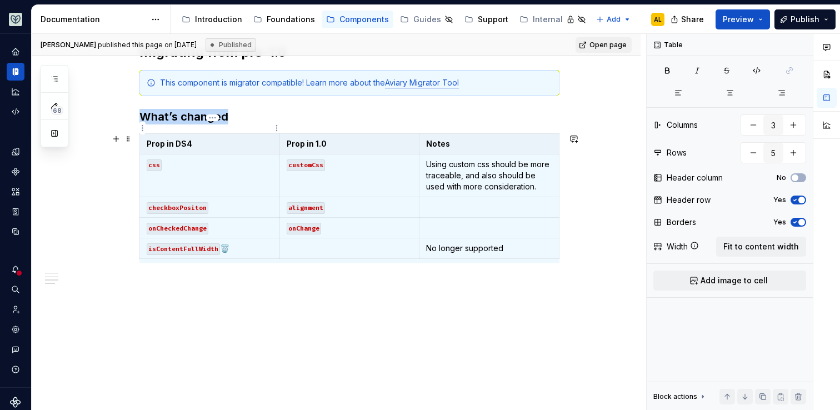
scroll to position [857, 0]
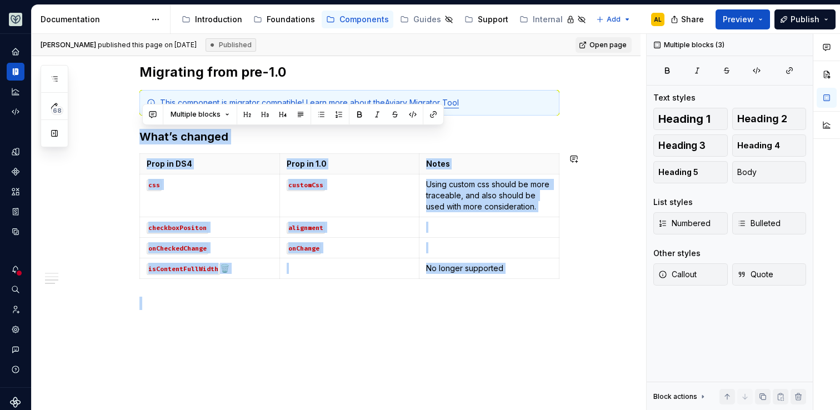
drag, startPoint x: 142, startPoint y: 136, endPoint x: 368, endPoint y: 288, distance: 272.7
copy div "What’s changed Prop in DS4 Prop in 1.0 Notes css customCss Using custom css sho…"
type textarea "*"
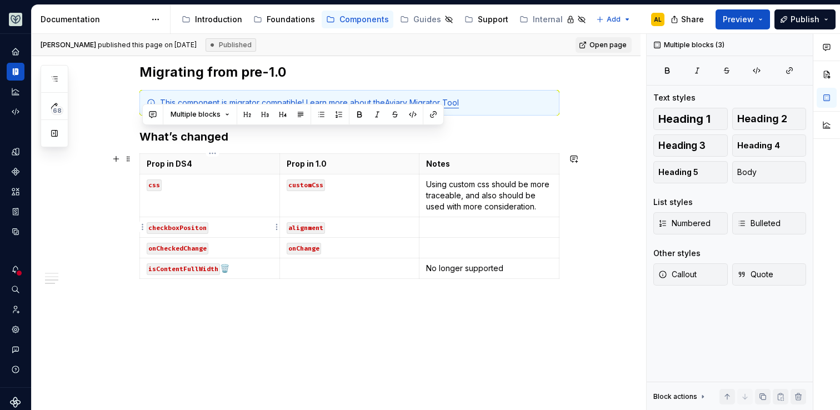
click at [201, 224] on code "checkboxPositon" at bounding box center [178, 228] width 62 height 12
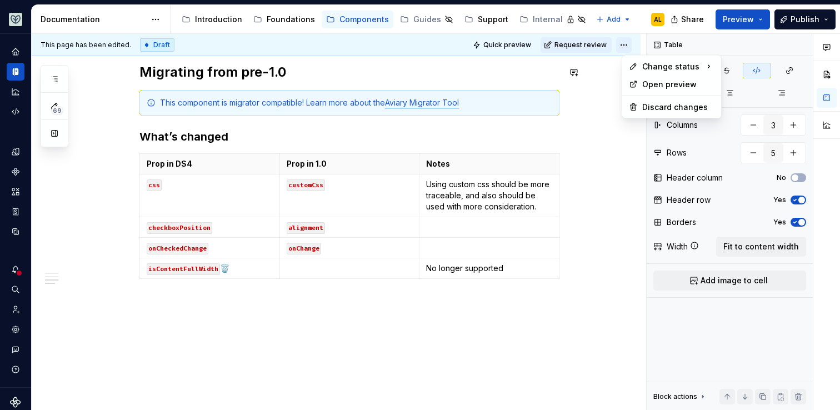
click at [625, 45] on html "Aviary AL Dataset Fullscript Documentation Accessibility guide for tree Page tr…" at bounding box center [420, 205] width 840 height 410
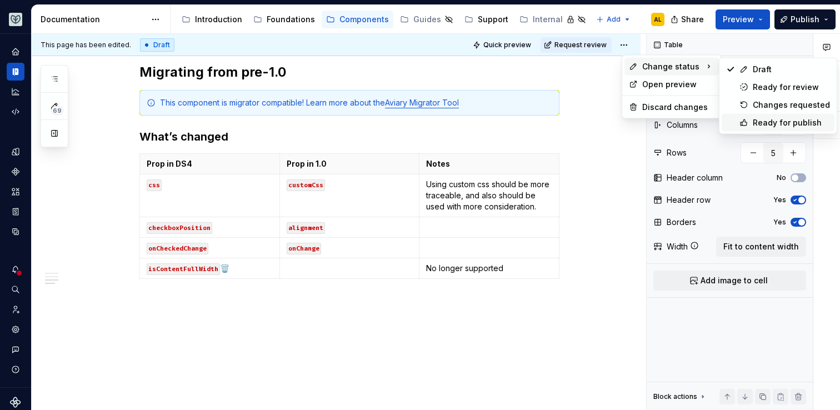
click at [755, 121] on div "Ready for publish" at bounding box center [791, 122] width 77 height 11
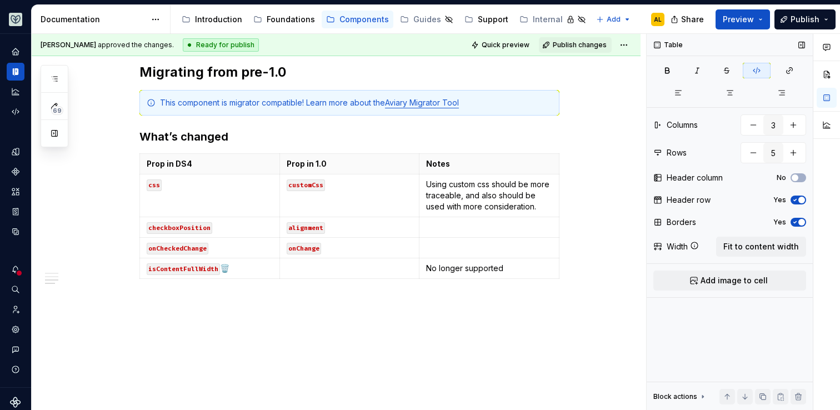
scroll to position [679, 0]
